Goal: Find contact information: Find contact information

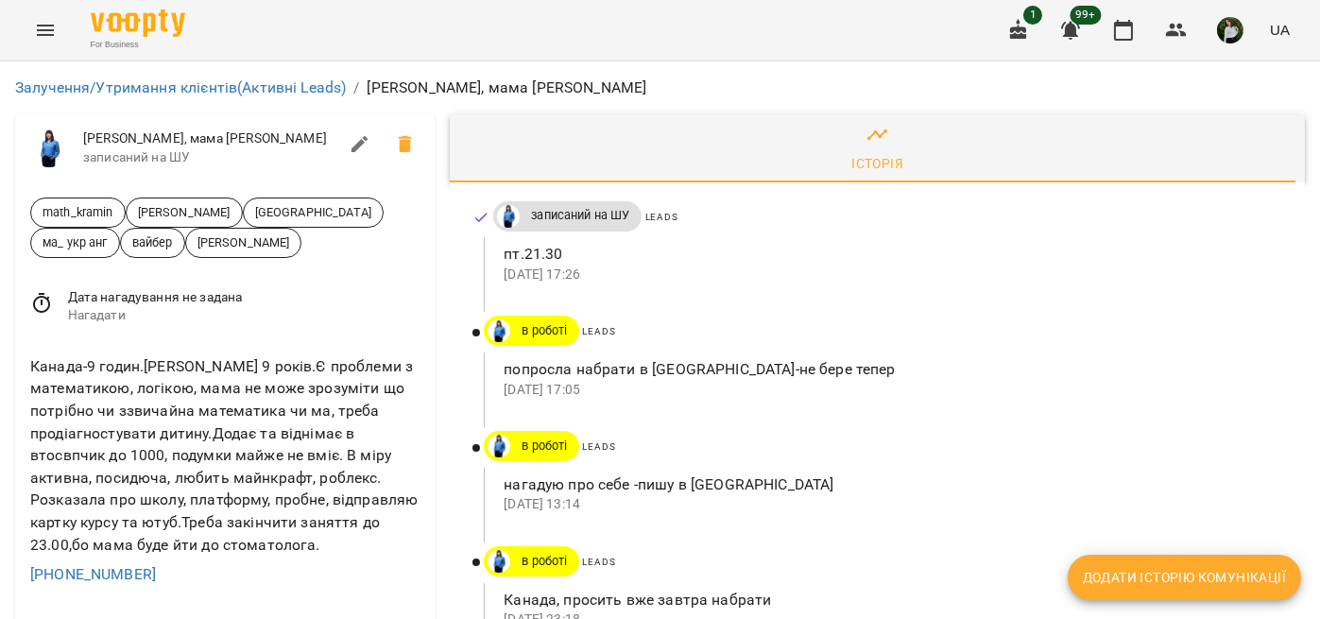
scroll to position [157, 0]
drag, startPoint x: 142, startPoint y: 419, endPoint x: 29, endPoint y: 423, distance: 112.6
click at [29, 560] on div "[PHONE_NUMBER]" at bounding box center [224, 575] width 397 height 30
copy link "[PHONE_NUMBER]"
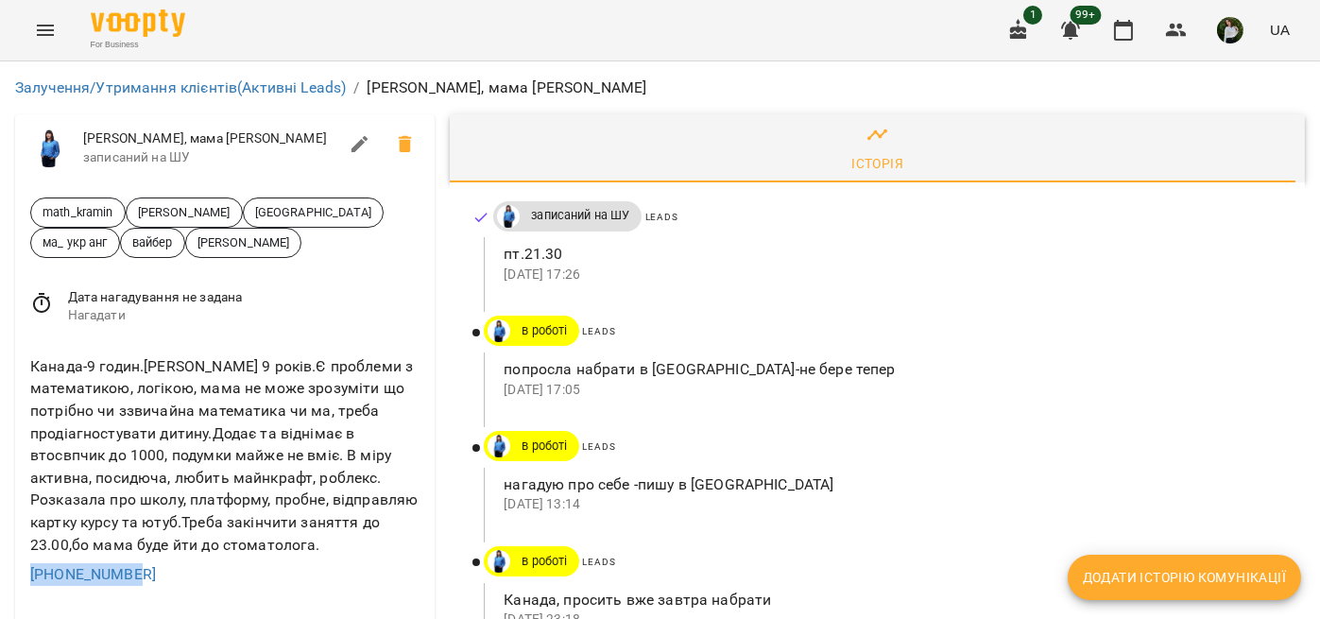
click at [280, 560] on div "[PHONE_NUMBER]" at bounding box center [224, 575] width 397 height 30
click at [825, 261] on p "пт.21.30" at bounding box center [889, 254] width 771 height 23
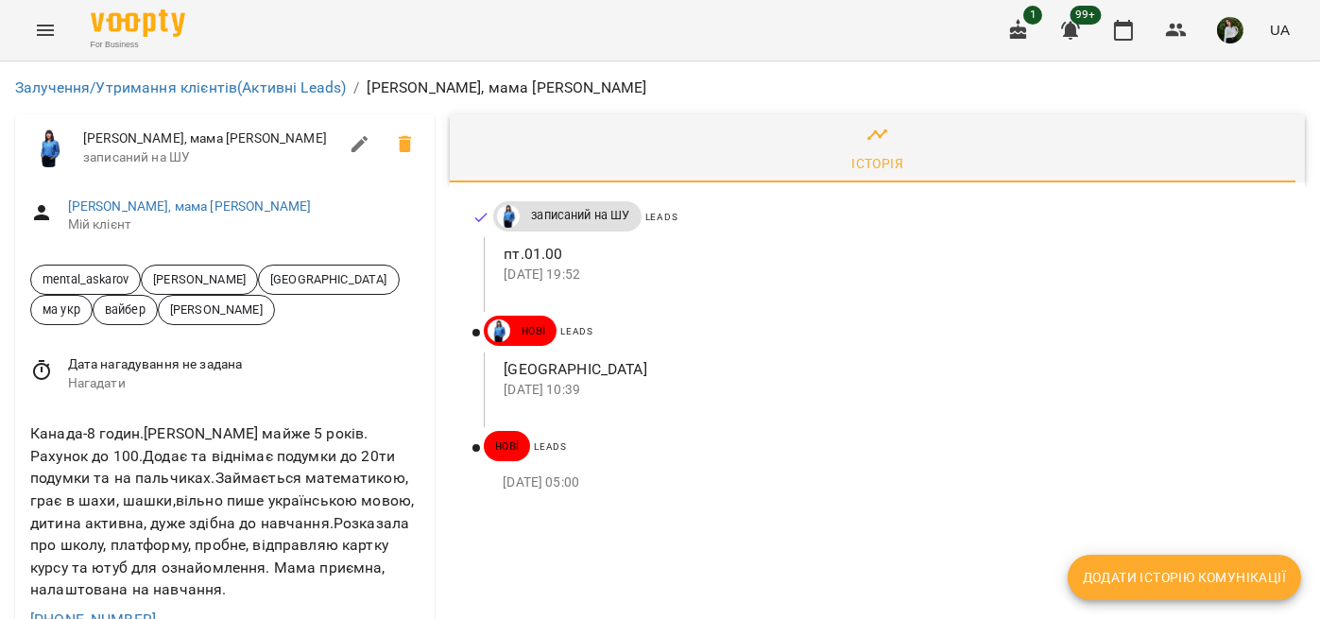
scroll to position [157, 0]
drag, startPoint x: 144, startPoint y: 456, endPoint x: 23, endPoint y: 457, distance: 121.0
click at [23, 457] on div "Канада-8 годин.[PERSON_NAME] майже 5 років. Рахунок до 100.Додає та віднімає по…" at bounding box center [225, 526] width 420 height 238
copy link "[PHONE_NUMBER]"
click at [829, 405] on span at bounding box center [883, 416] width 799 height 23
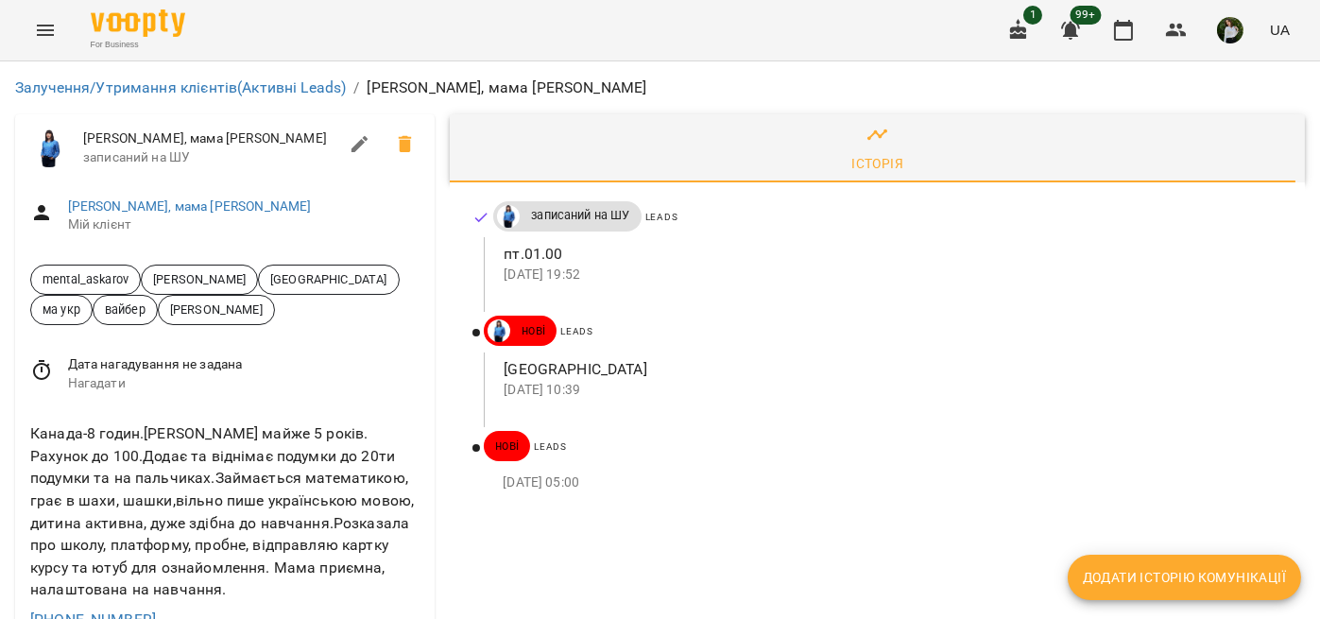
scroll to position [0, 0]
click at [772, 365] on p "КАНАДА" at bounding box center [889, 369] width 771 height 23
